Goal: Book appointment/travel/reservation

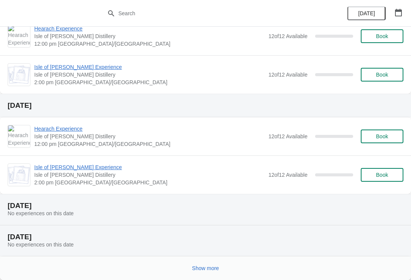
scroll to position [323, 0]
click at [69, 207] on h2 "[DATE]" at bounding box center [206, 206] width 396 height 8
click at [400, 10] on icon "button" at bounding box center [398, 13] width 7 height 8
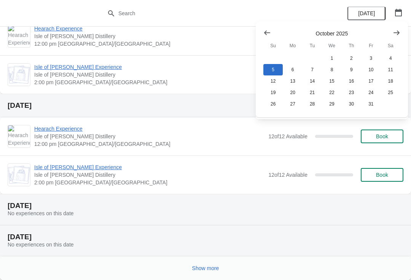
click at [266, 30] on icon "Show previous month, September 2025" at bounding box center [267, 33] width 8 height 8
click at [374, 57] on button "5" at bounding box center [370, 58] width 19 height 11
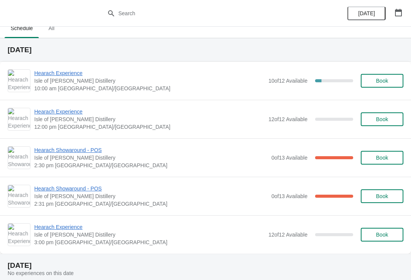
scroll to position [1, 0]
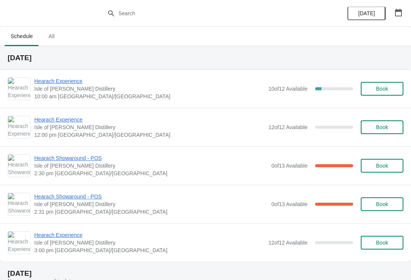
click at [402, 13] on icon "button" at bounding box center [398, 13] width 7 height 8
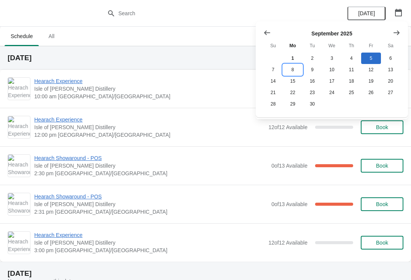
click at [297, 68] on button "8" at bounding box center [292, 69] width 19 height 11
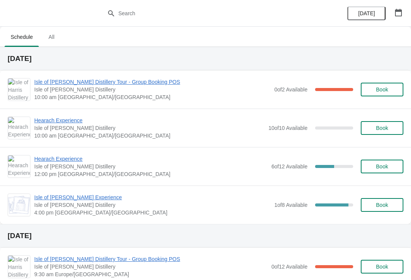
click at [69, 120] on span "Hearach Experience" at bounding box center [149, 120] width 230 height 8
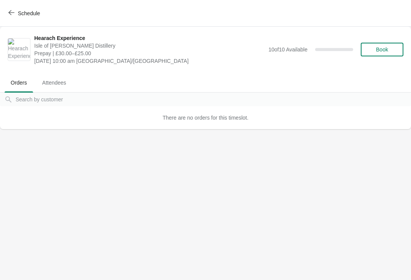
click at [32, 15] on span "Schedule" at bounding box center [29, 13] width 22 height 6
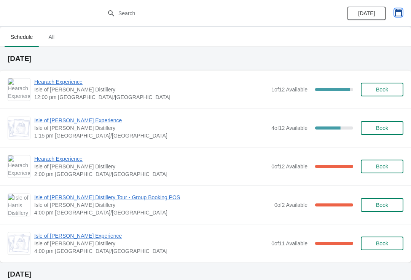
click at [402, 10] on icon "button" at bounding box center [398, 13] width 7 height 8
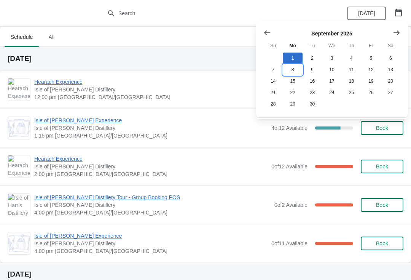
click at [294, 68] on button "8" at bounding box center [292, 69] width 19 height 11
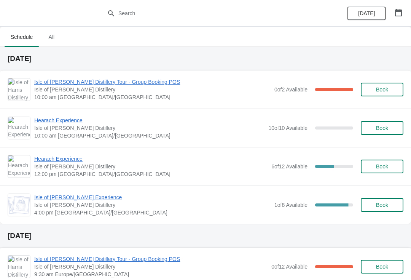
click at [394, 168] on span "Book" at bounding box center [382, 166] width 29 height 6
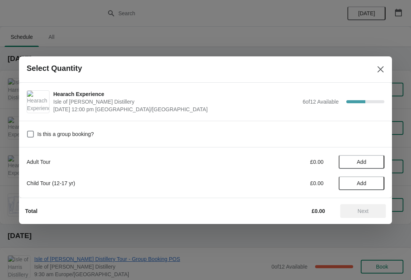
click at [374, 163] on span "Add" at bounding box center [362, 162] width 32 height 6
click at [375, 160] on icon at bounding box center [375, 162] width 8 height 8
click at [374, 161] on icon at bounding box center [375, 162] width 8 height 8
click at [373, 210] on span "Next" at bounding box center [362, 211] width 33 height 6
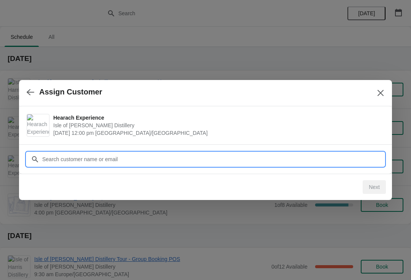
click at [165, 160] on input "Customer" at bounding box center [213, 159] width 343 height 14
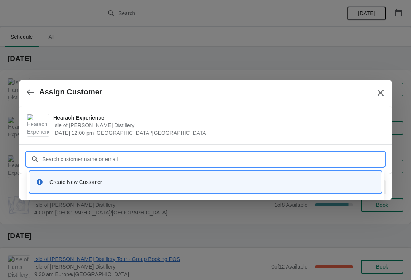
click at [102, 183] on div "Create New Customer" at bounding box center [212, 182] width 326 height 8
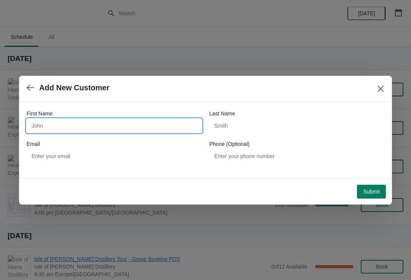
click at [74, 123] on input "First Name" at bounding box center [114, 126] width 175 height 14
type input "[PERSON_NAME]"
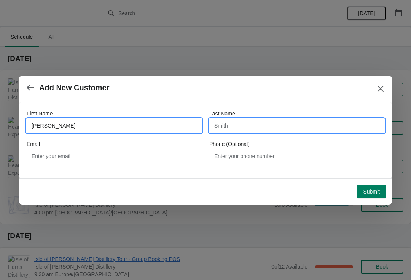
click at [239, 127] on input "Last Name" at bounding box center [296, 126] width 175 height 14
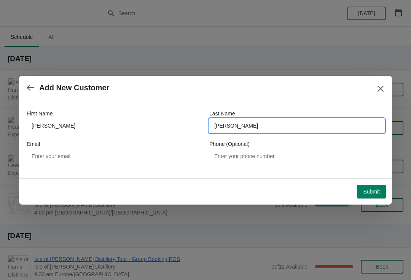
type input "[PERSON_NAME]"
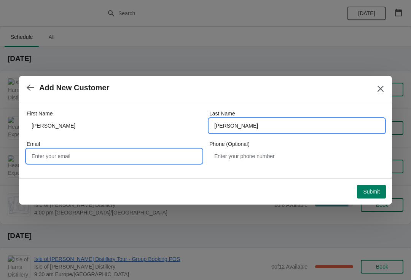
click at [113, 160] on input "Email" at bounding box center [114, 156] width 175 height 14
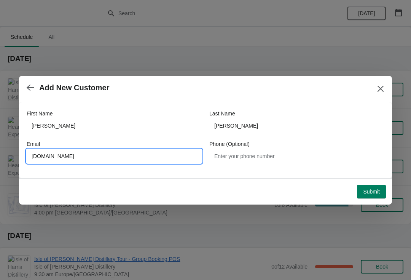
click at [48, 153] on input "[DOMAIN_NAME]" at bounding box center [114, 156] width 175 height 14
click at [113, 159] on input "[EMAIL_ADDRESS][DOMAIN_NAME]" at bounding box center [114, 156] width 175 height 14
type input "[EMAIL_ADDRESS][DOMAIN_NAME]"
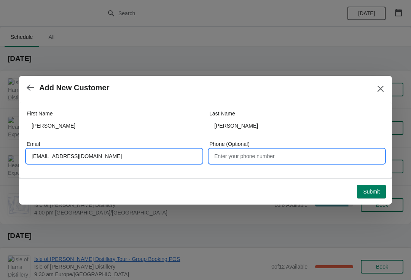
click at [244, 162] on input "Phone (Optional)" at bounding box center [296, 156] width 175 height 14
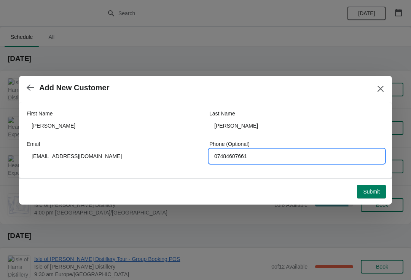
type input "07484607661"
click at [374, 194] on span "Submit" at bounding box center [371, 191] width 17 height 6
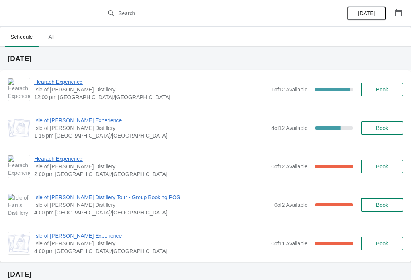
click at [398, 13] on icon "button" at bounding box center [399, 13] width 8 height 8
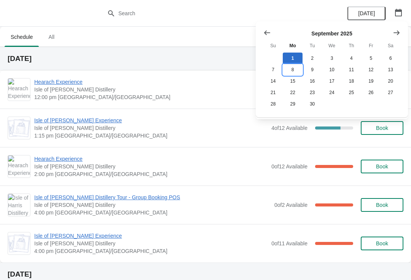
click at [293, 71] on button "8" at bounding box center [292, 69] width 19 height 11
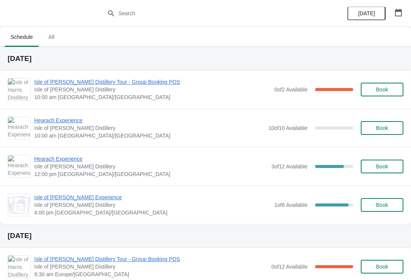
click at [70, 162] on span "Hearach Experience" at bounding box center [150, 159] width 233 height 8
